Goal: Transaction & Acquisition: Obtain resource

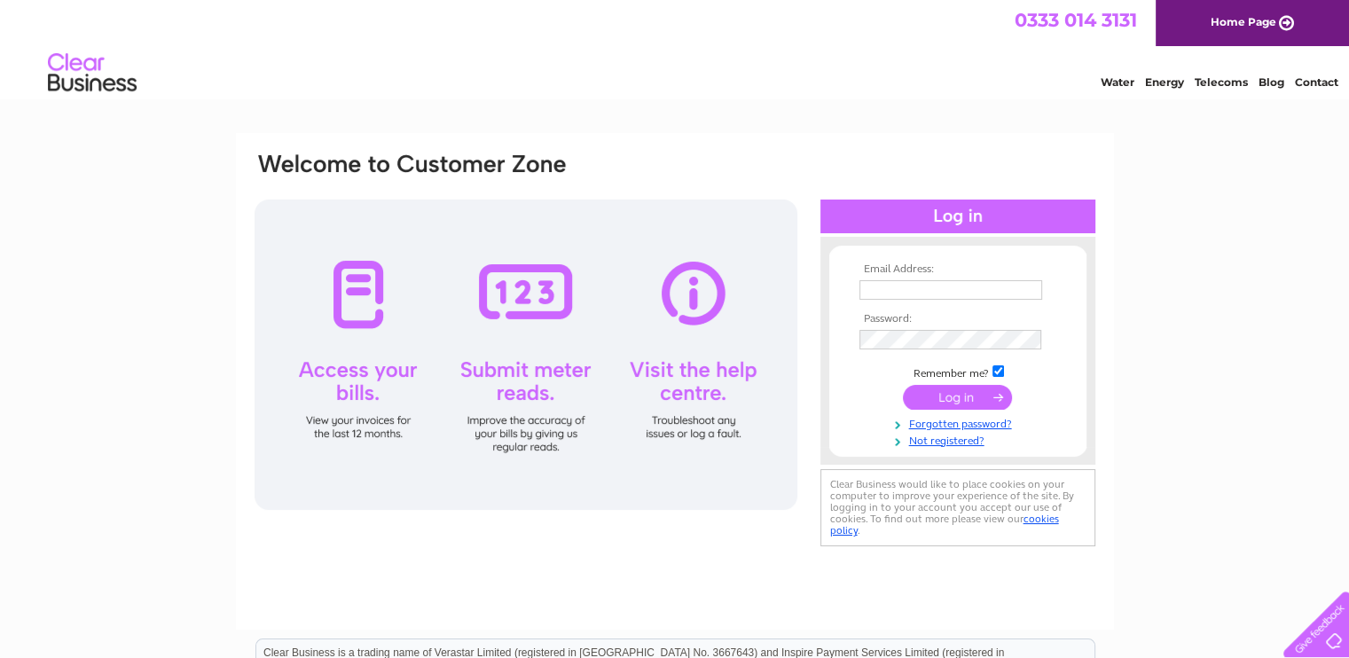
type input "aultbeastores@btconnect.com"
click at [940, 398] on input "submit" at bounding box center [957, 397] width 109 height 25
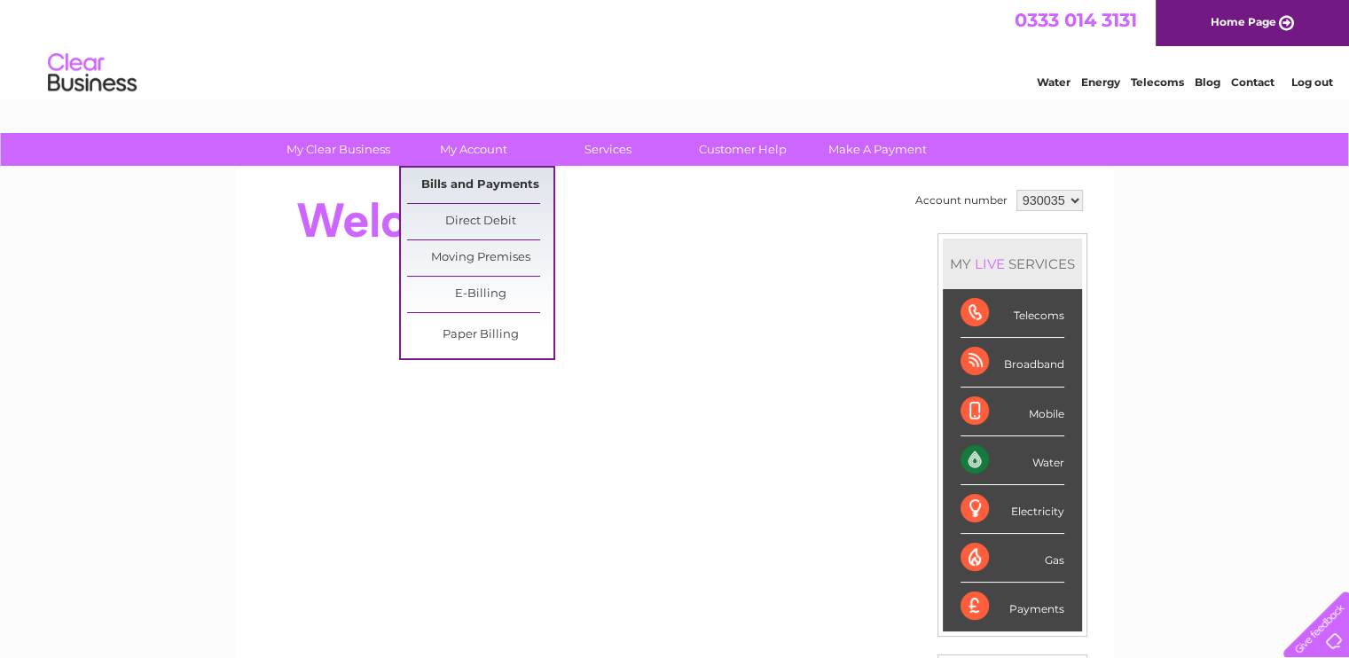
click at [468, 183] on link "Bills and Payments" at bounding box center [480, 185] width 146 height 35
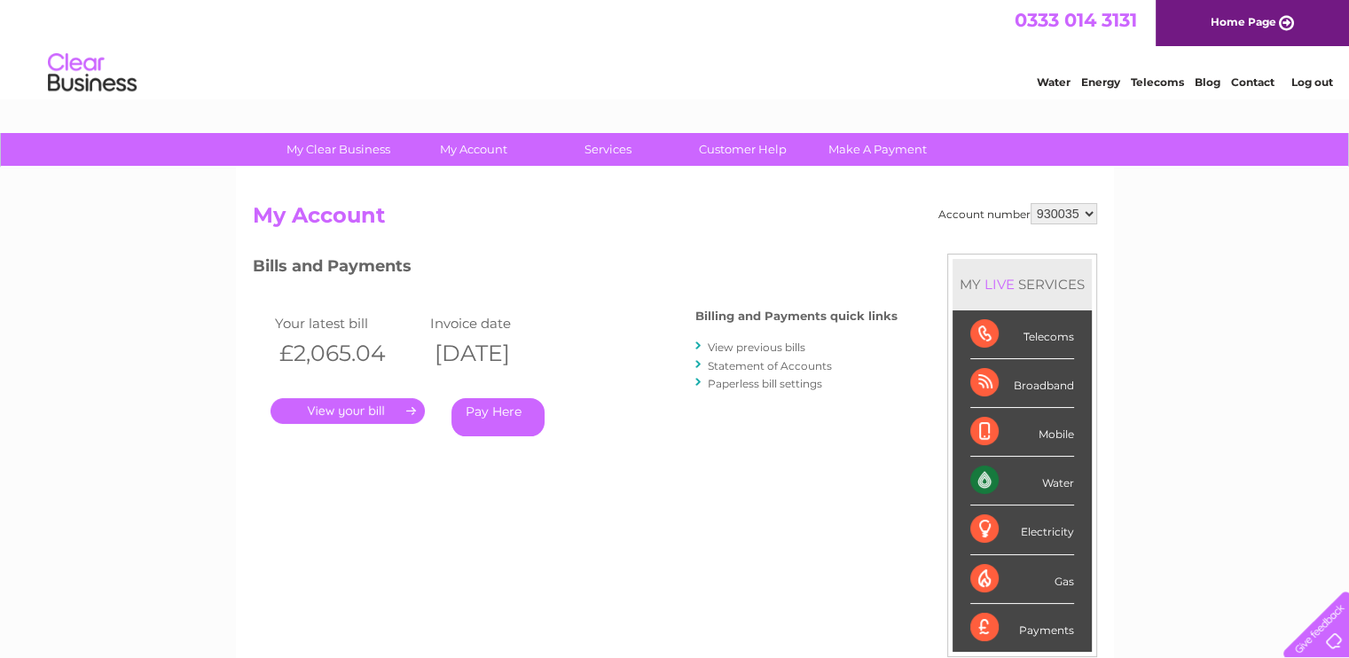
click at [770, 365] on link "Statement of Accounts" at bounding box center [770, 365] width 124 height 13
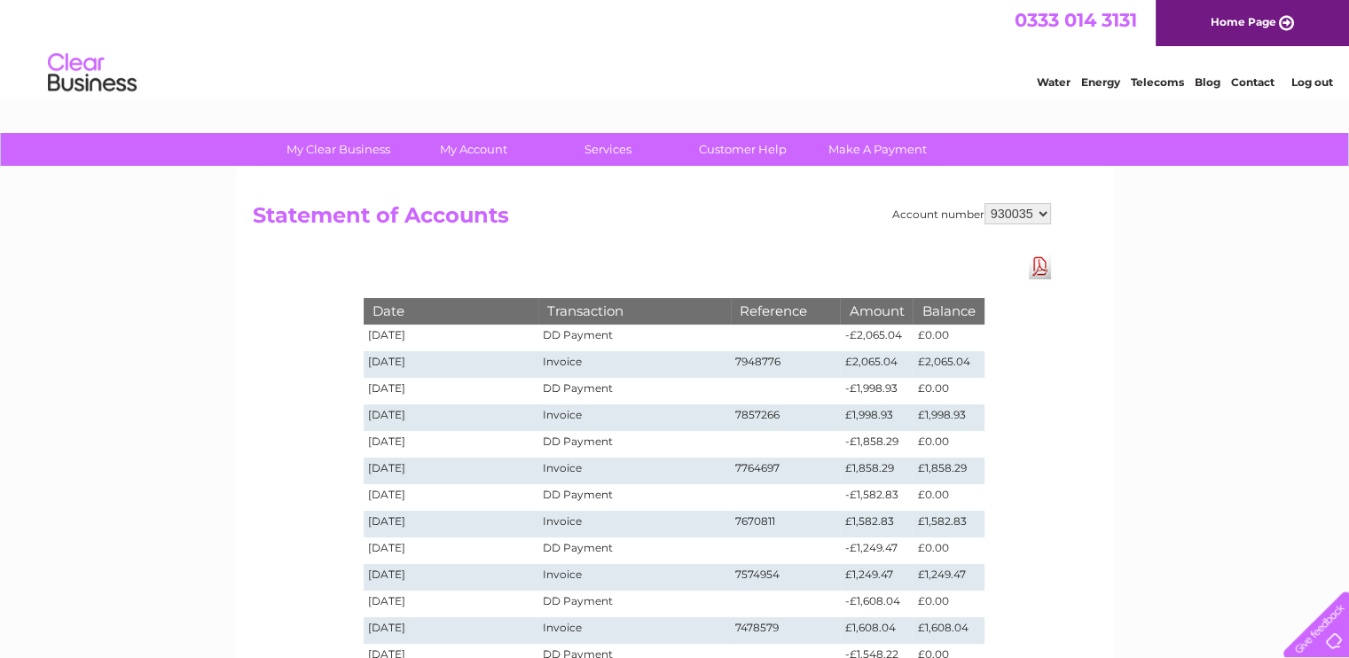
scroll to position [89, 0]
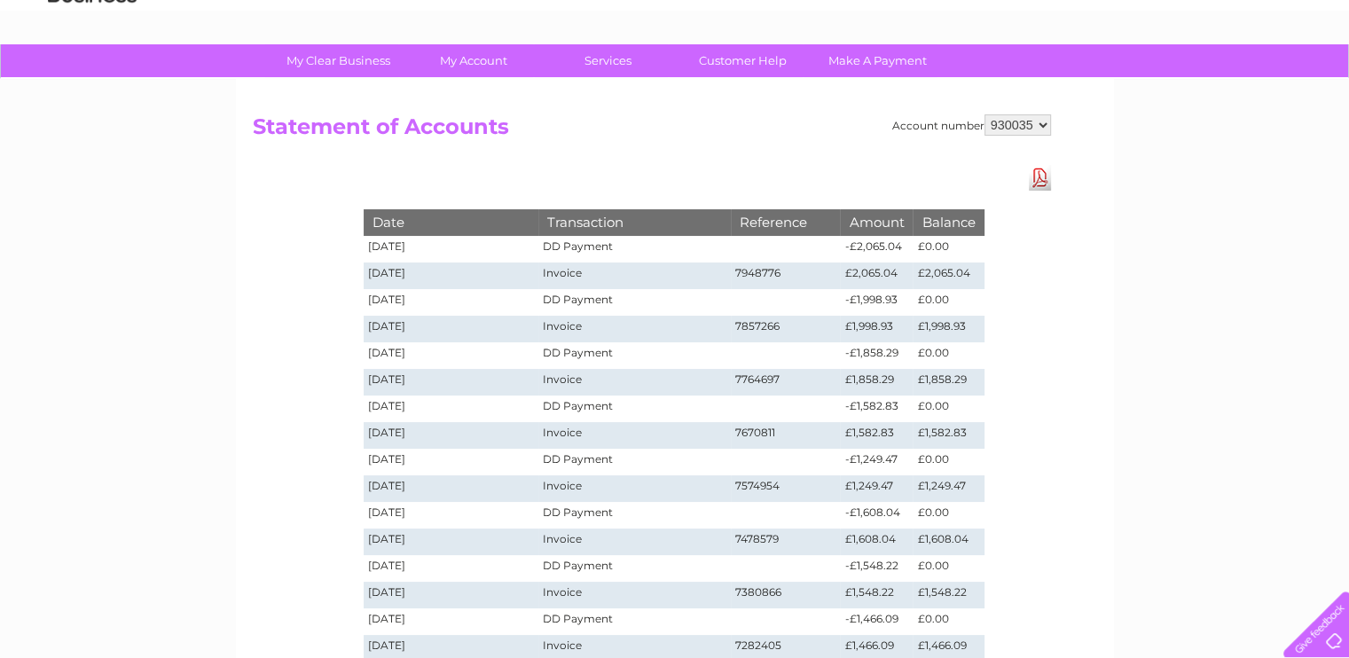
click at [1047, 178] on link "Download Pdf" at bounding box center [1040, 178] width 22 height 26
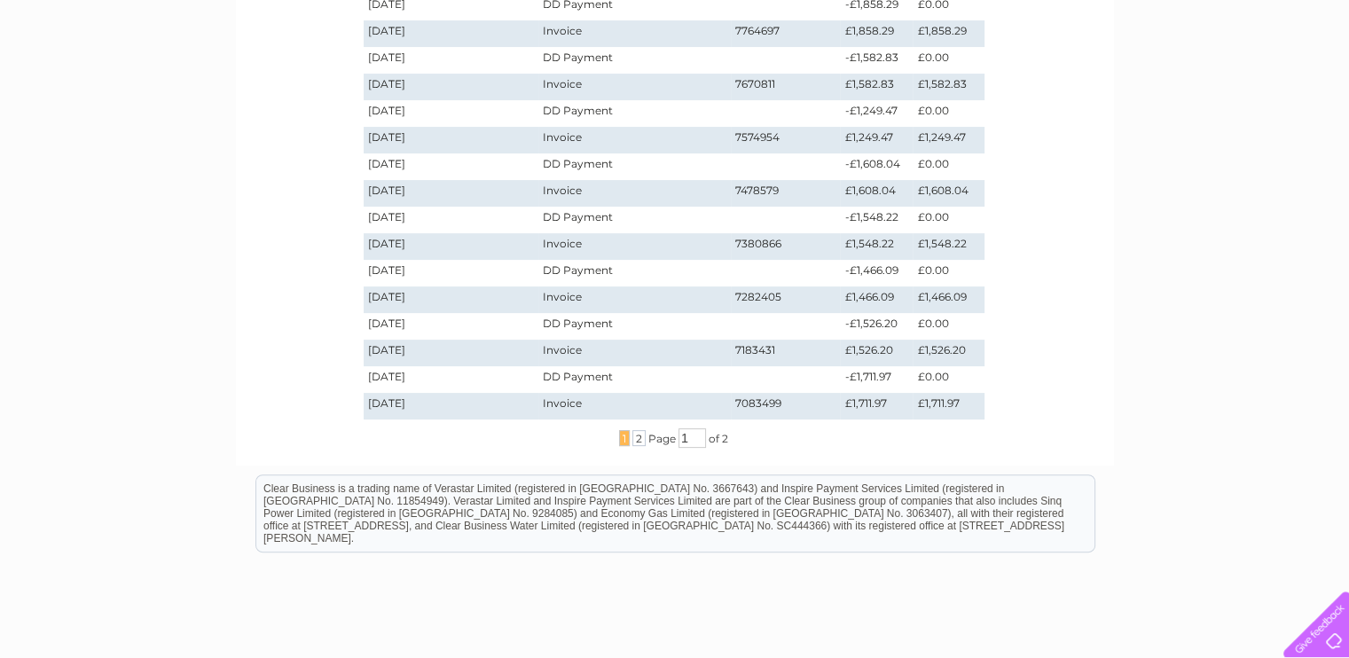
scroll to position [444, 0]
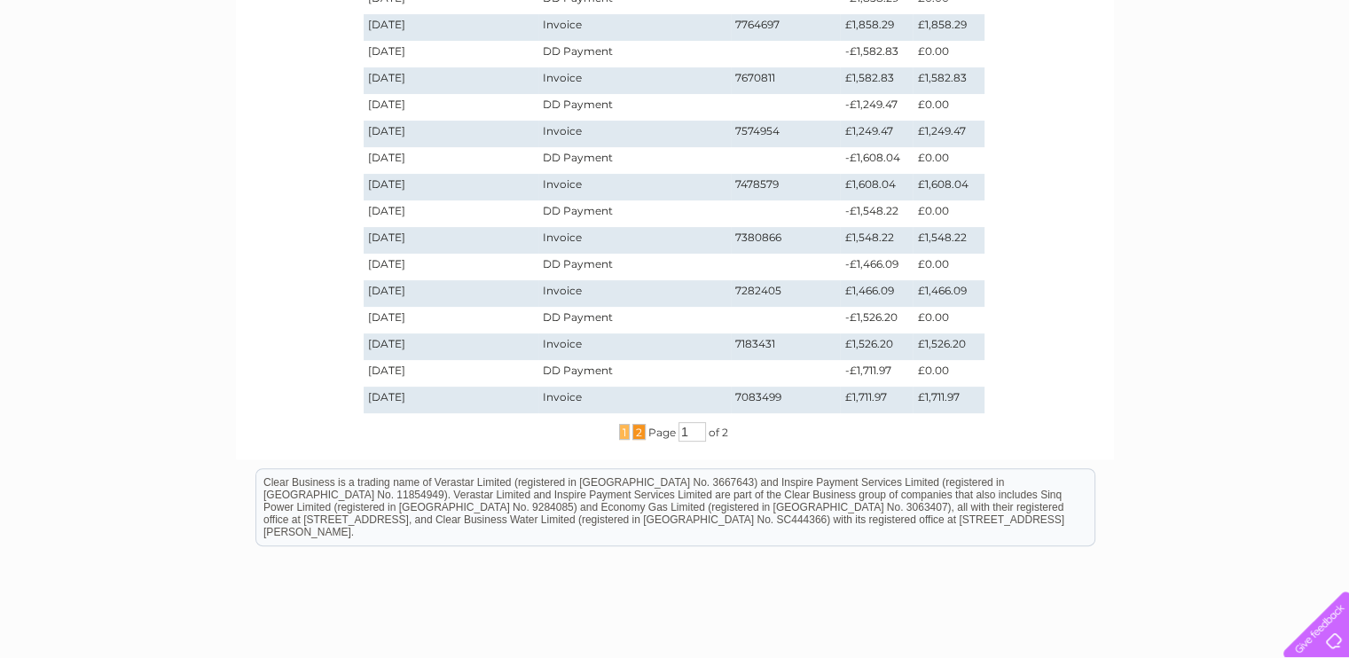
click at [635, 434] on span "2" at bounding box center [639, 432] width 13 height 16
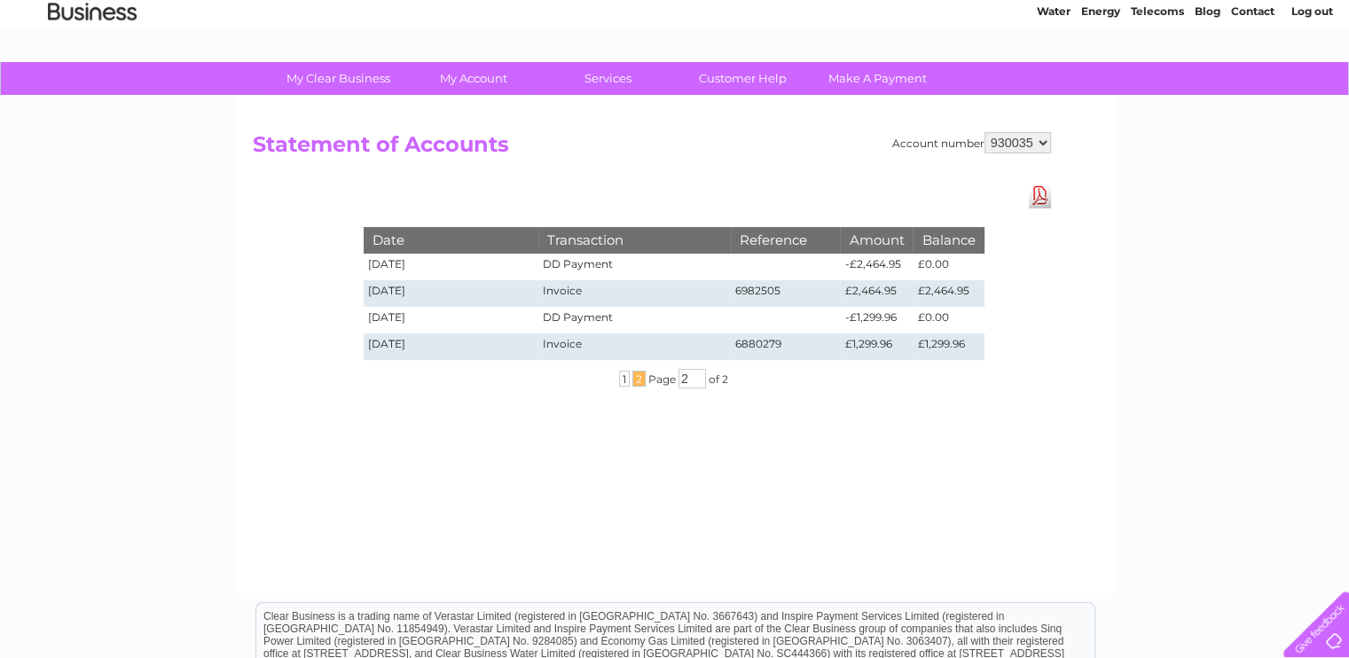
scroll to position [56, 0]
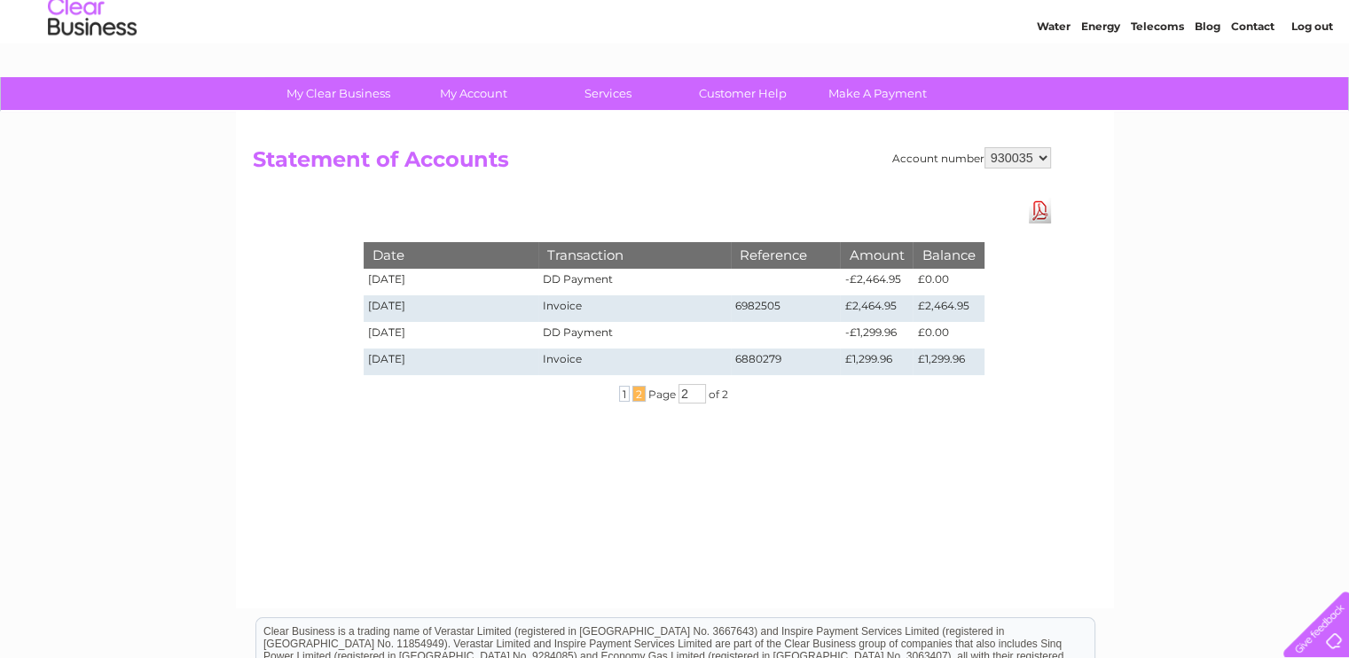
click at [1043, 208] on link "Download Pdf" at bounding box center [1040, 211] width 22 height 26
click at [623, 395] on span "1" at bounding box center [624, 394] width 11 height 16
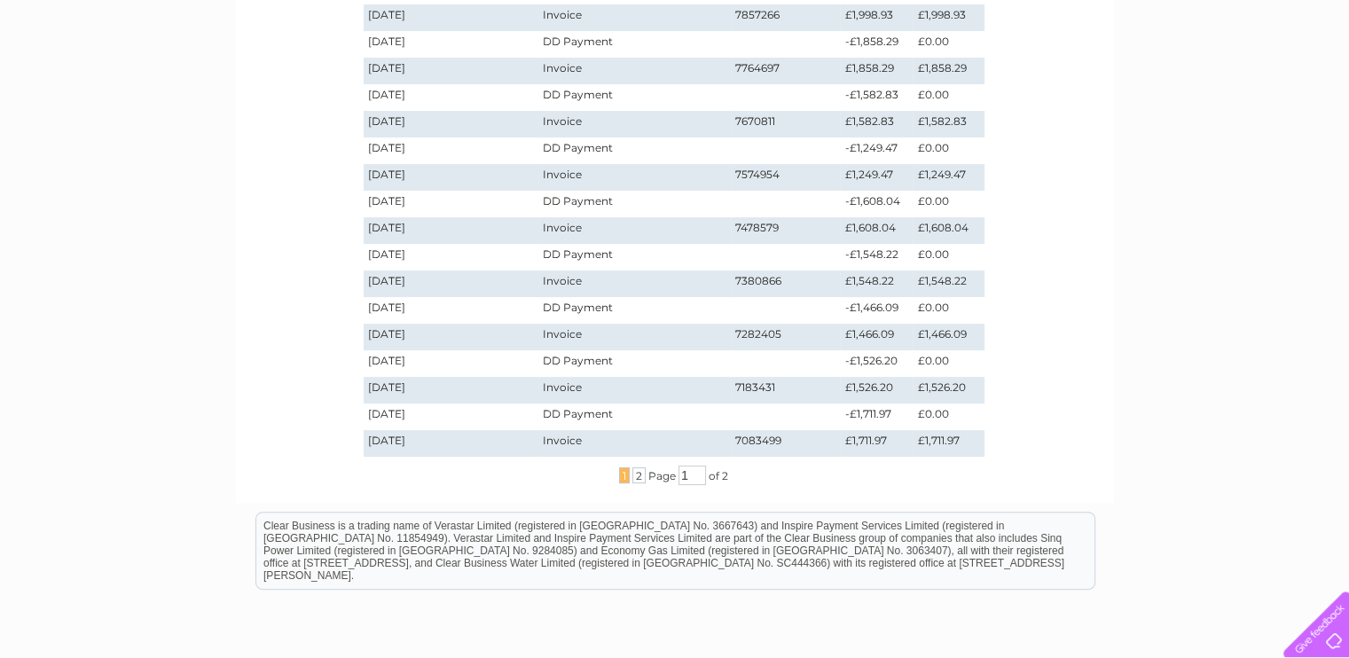
scroll to position [411, 0]
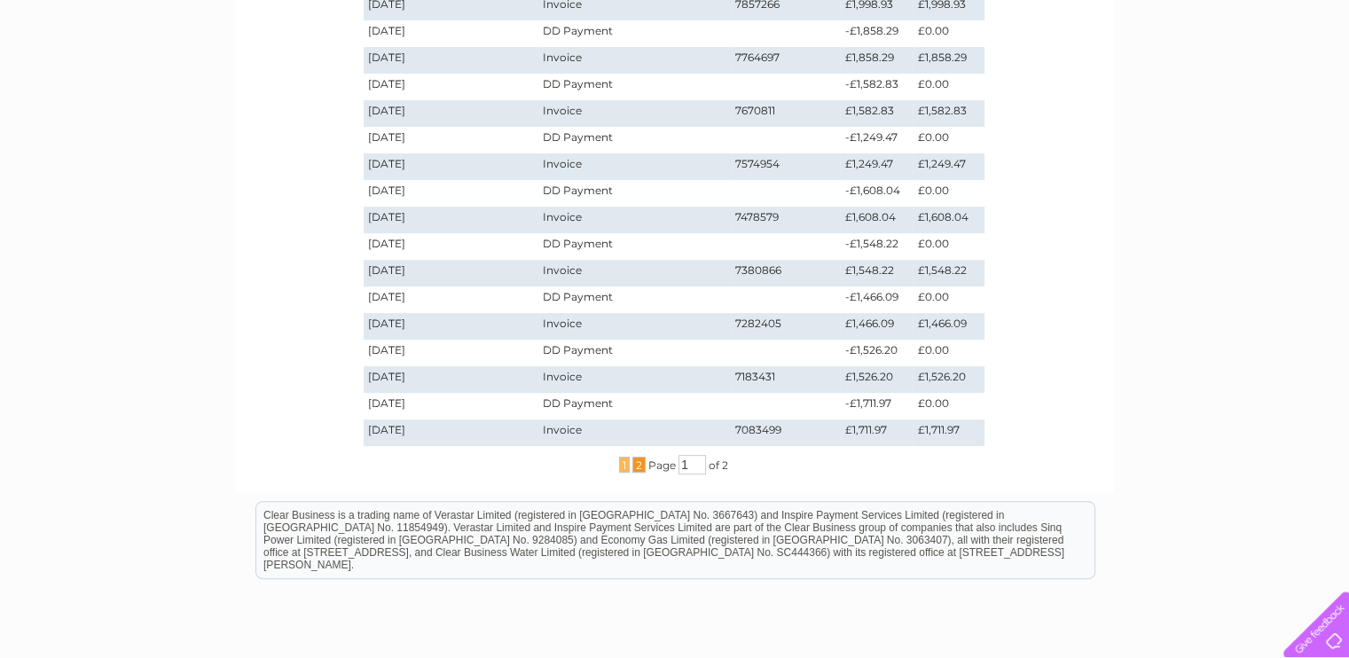
click at [635, 468] on span "2" at bounding box center [639, 465] width 13 height 16
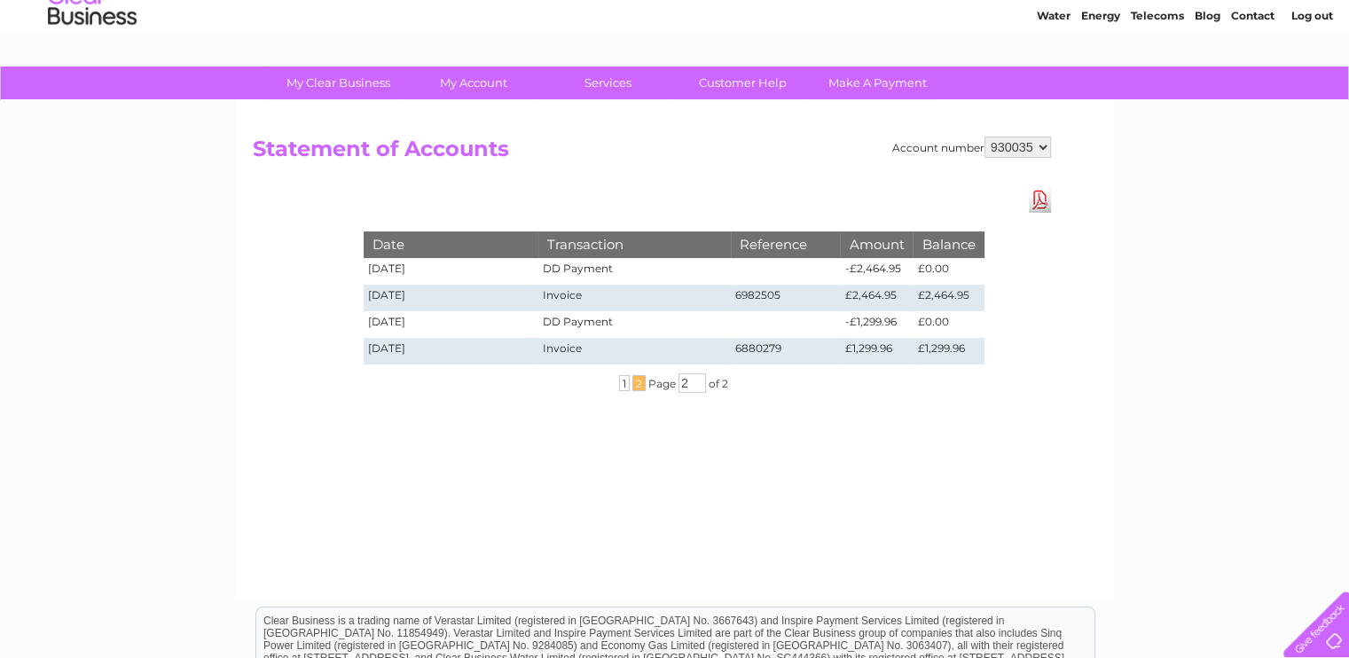
scroll to position [56, 0]
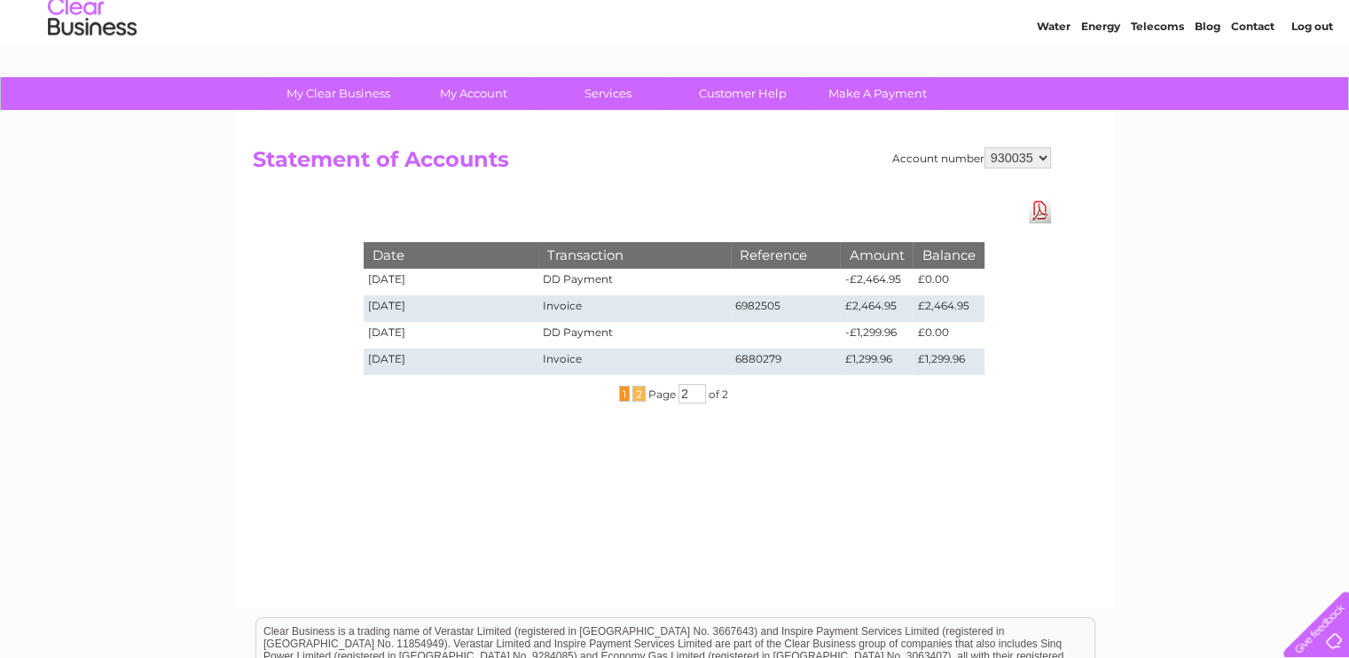
click at [624, 394] on span "1" at bounding box center [624, 394] width 11 height 16
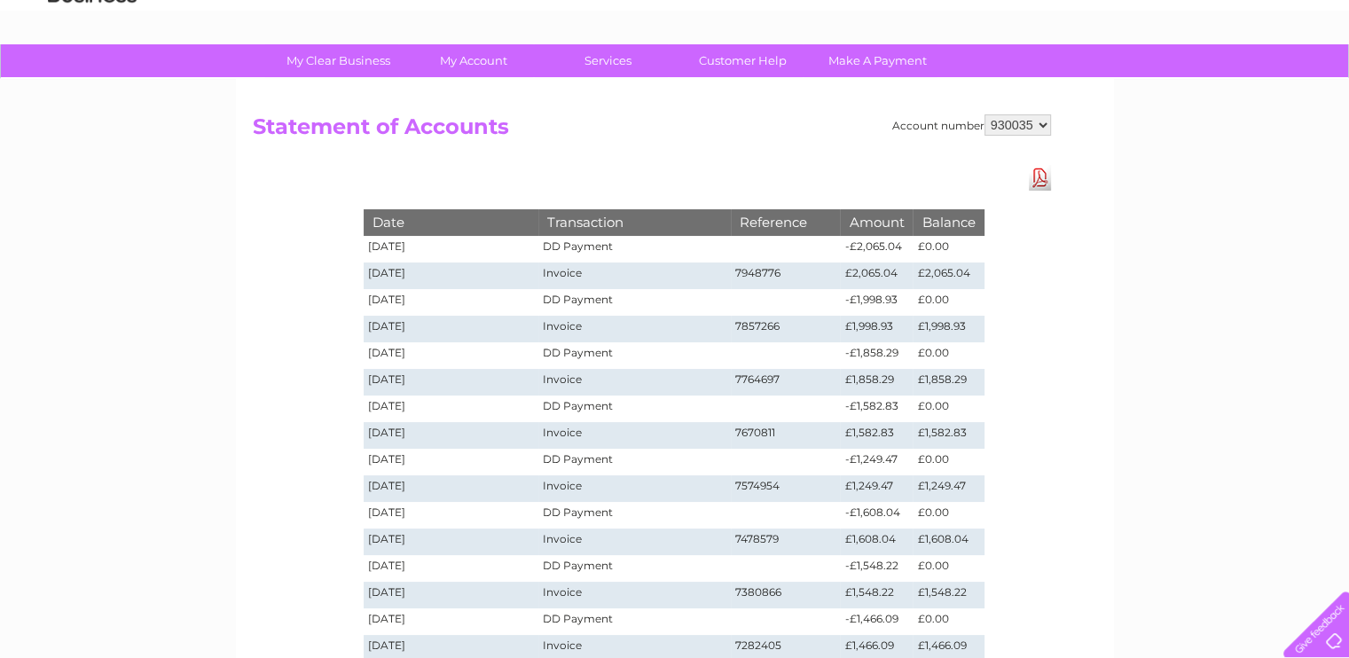
scroll to position [355, 0]
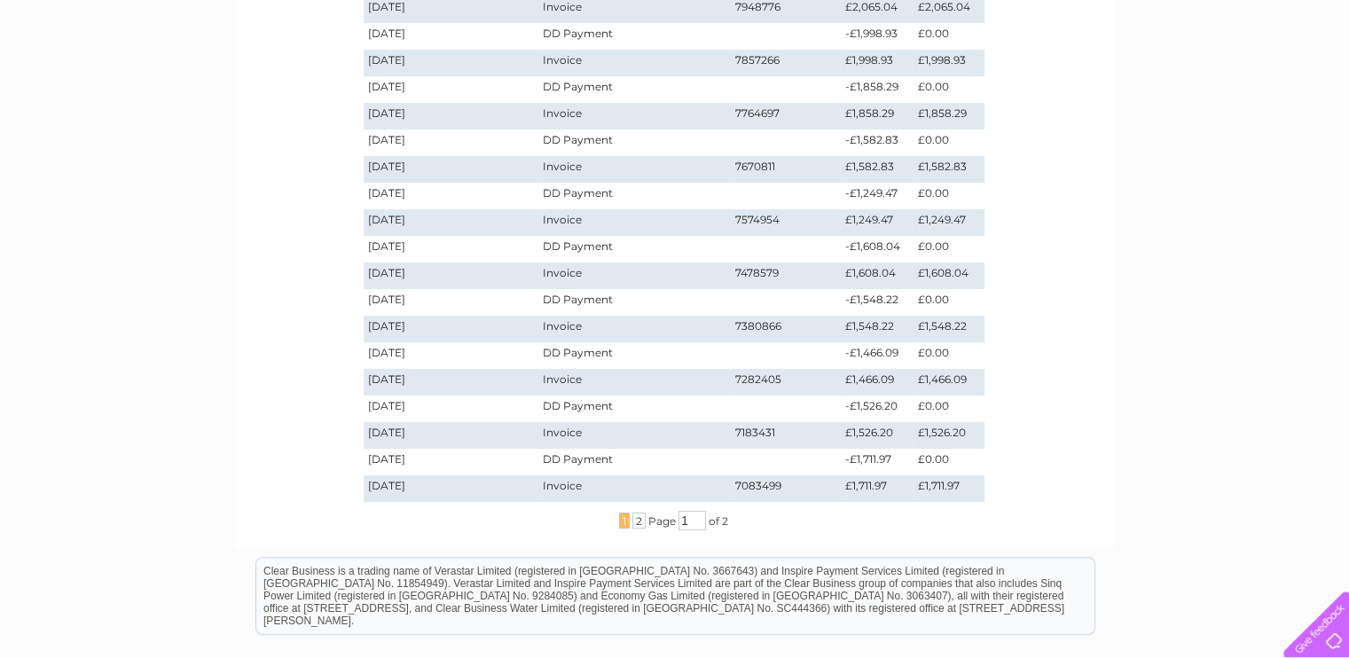
click at [625, 516] on span "1" at bounding box center [624, 521] width 11 height 16
click at [638, 517] on span "2" at bounding box center [639, 521] width 13 height 16
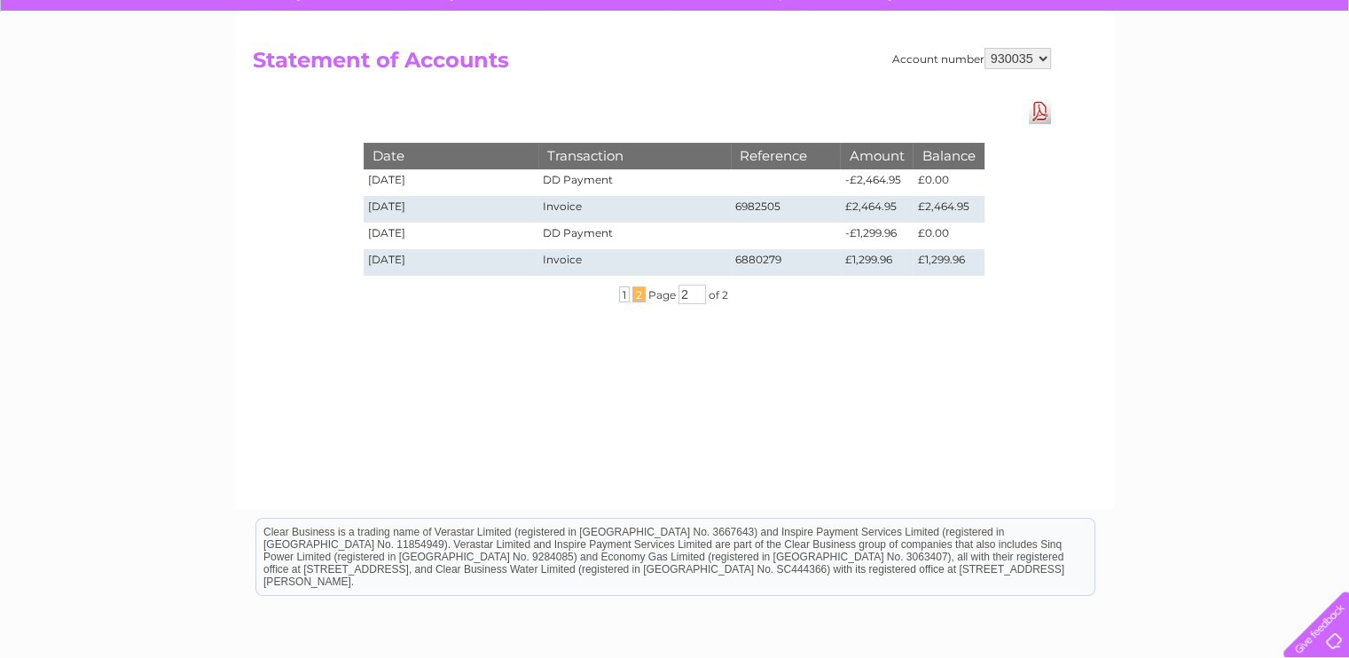
scroll to position [145, 0]
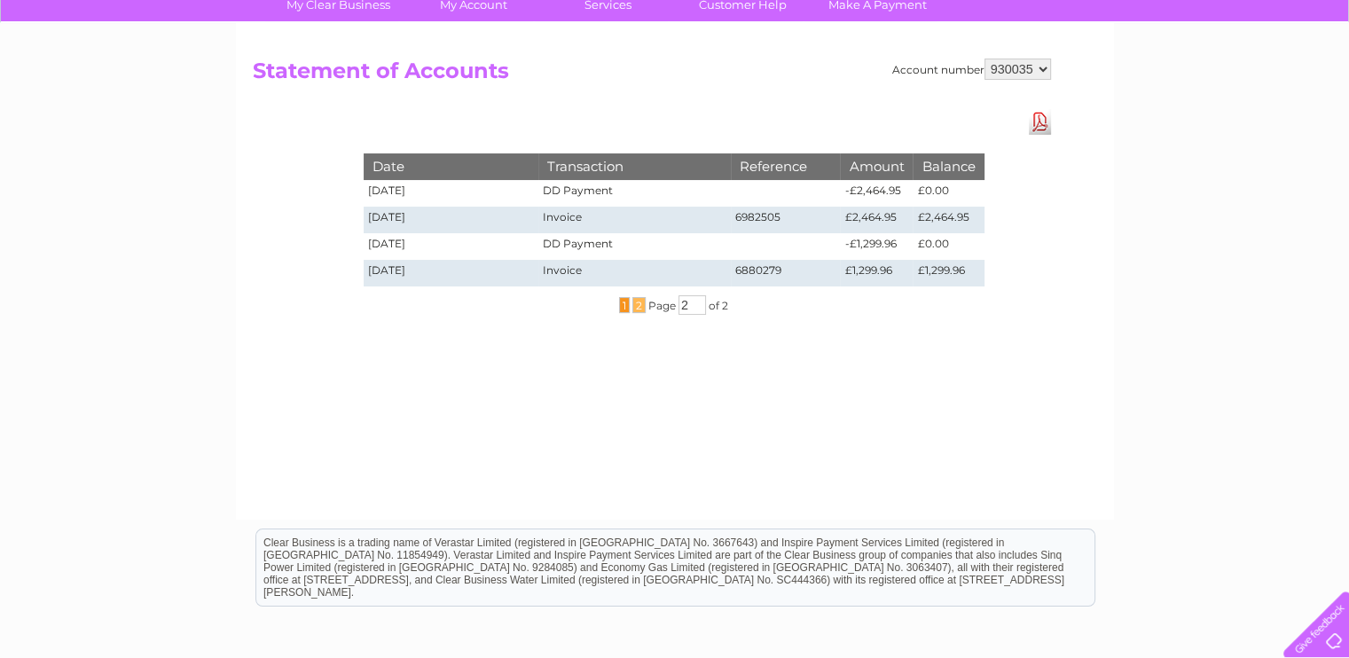
click at [625, 303] on span "1" at bounding box center [624, 305] width 11 height 16
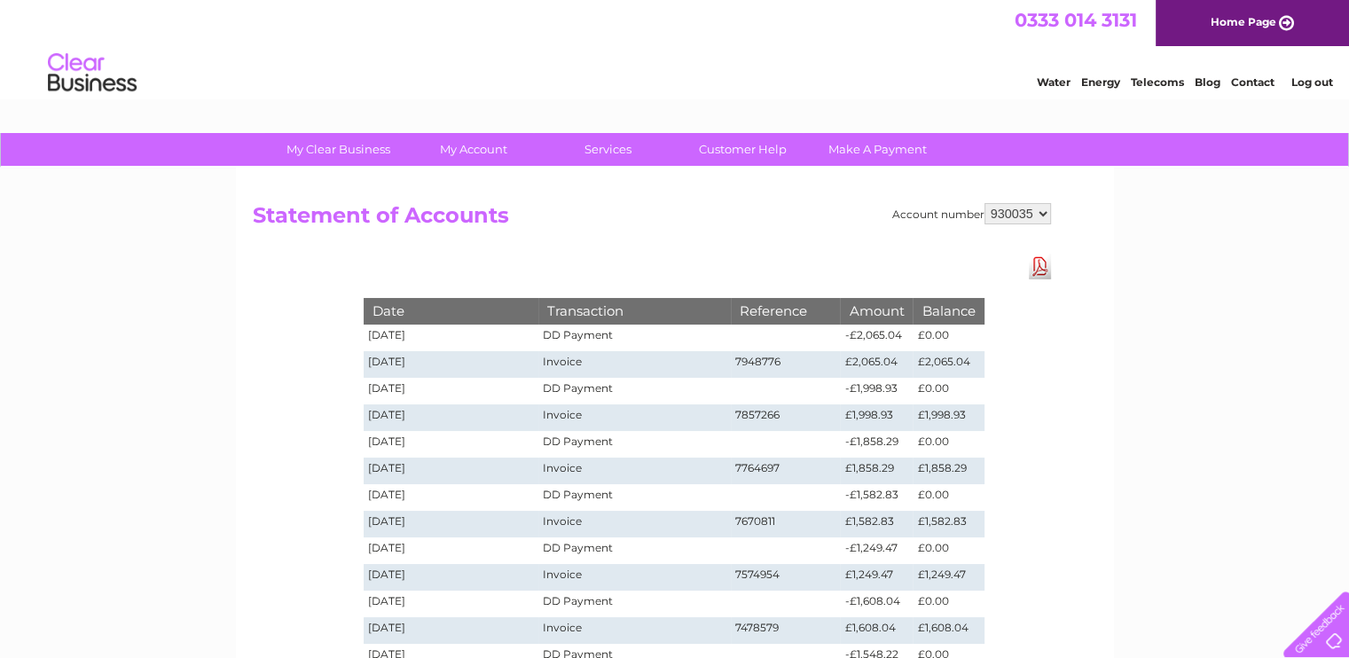
scroll to position [0, 0]
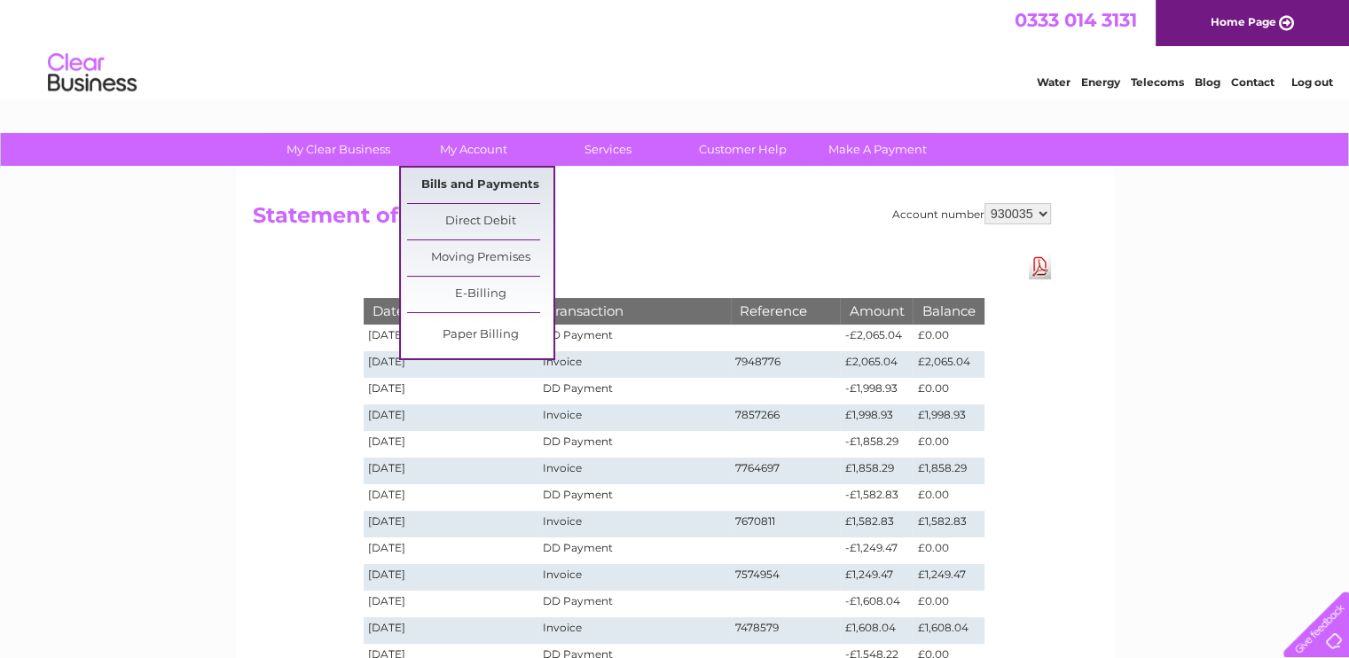
click at [458, 180] on link "Bills and Payments" at bounding box center [480, 185] width 146 height 35
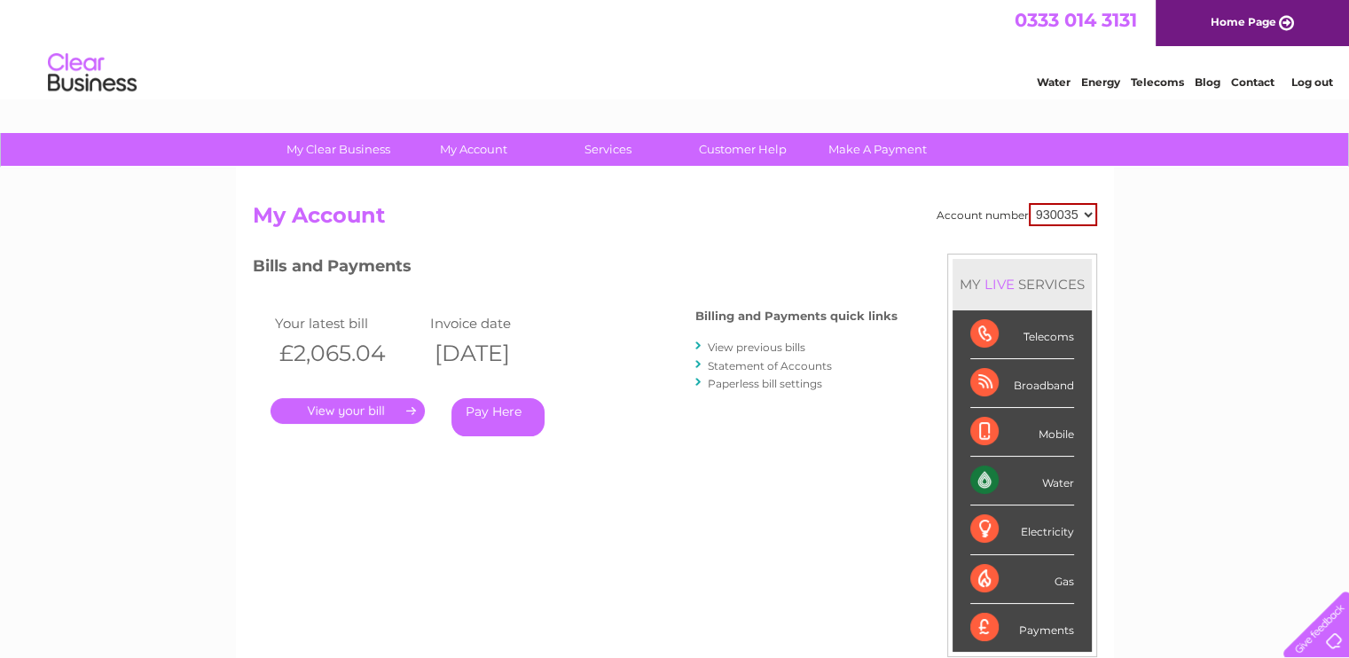
click at [328, 406] on link "." at bounding box center [348, 411] width 154 height 26
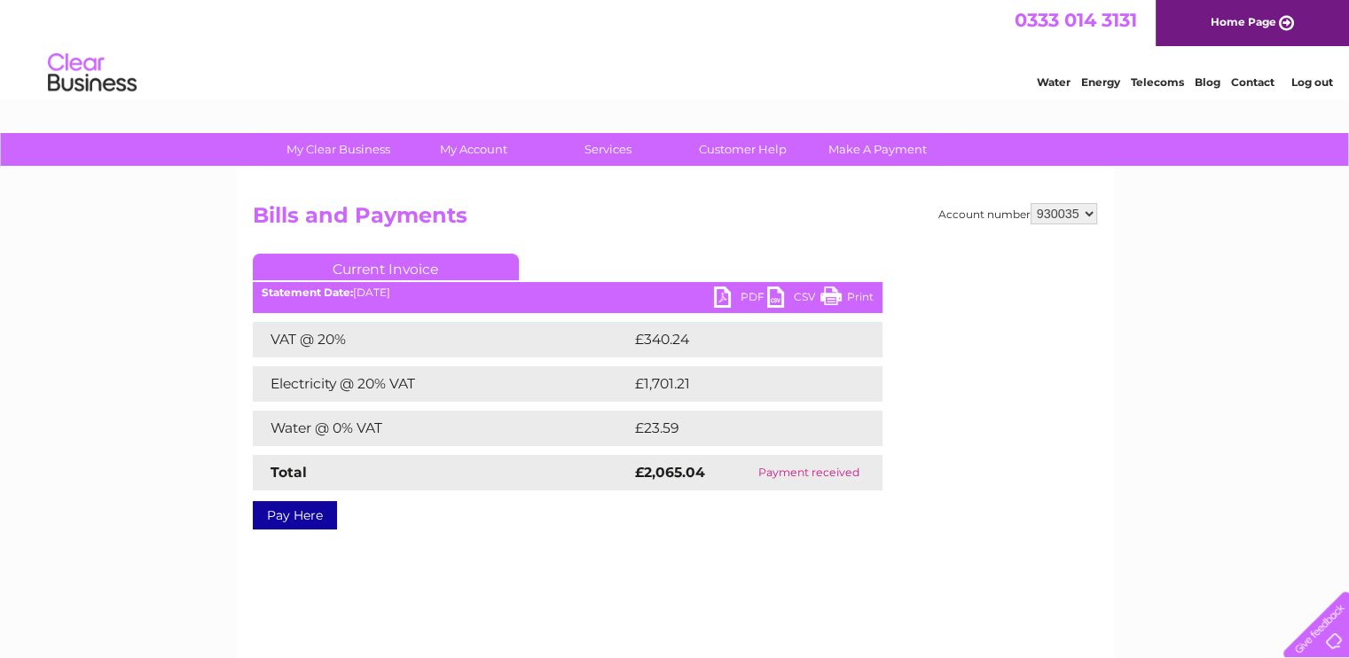
click at [725, 296] on link "PDF" at bounding box center [740, 300] width 53 height 26
